Goal: Task Accomplishment & Management: Manage account settings

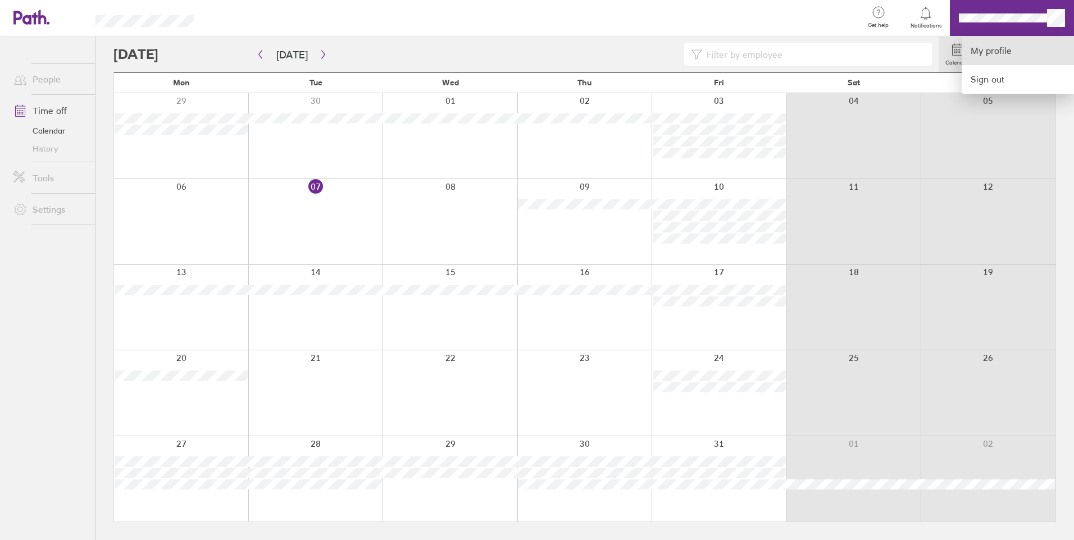
click at [1001, 54] on link "My profile" at bounding box center [1017, 51] width 112 height 29
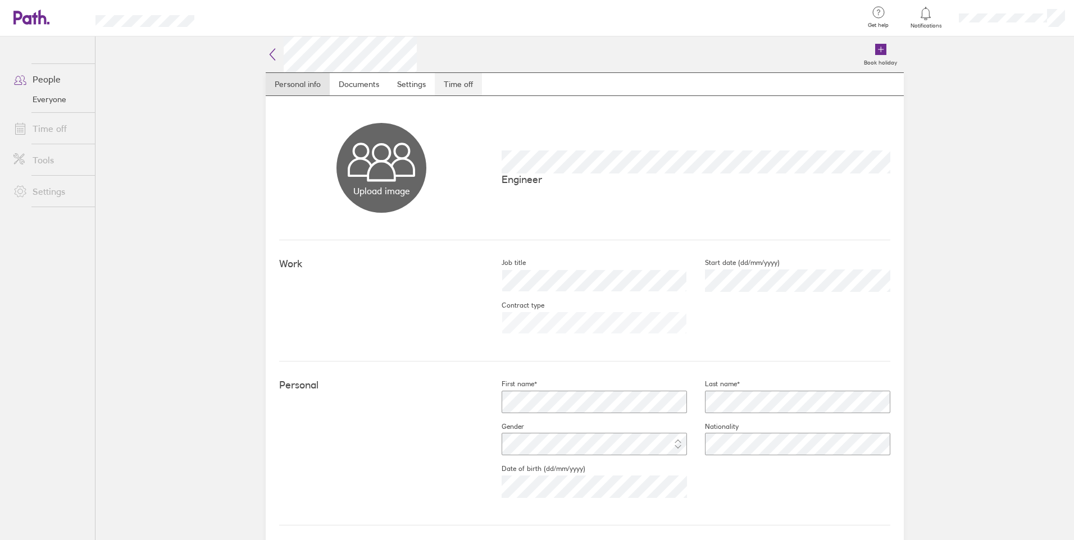
click at [457, 79] on link "Time off" at bounding box center [458, 84] width 47 height 22
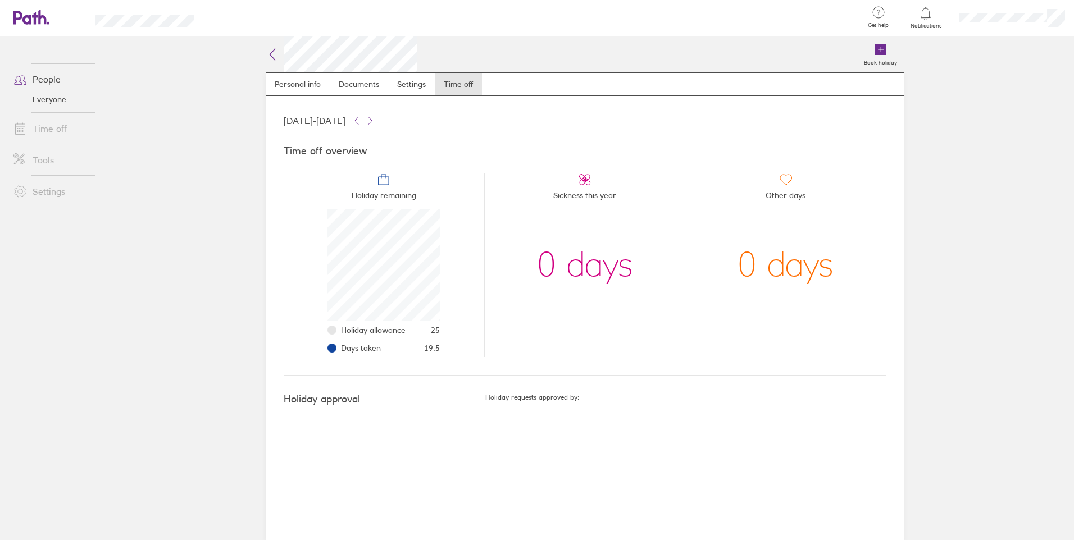
scroll to position [112, 112]
